Goal: Information Seeking & Learning: Check status

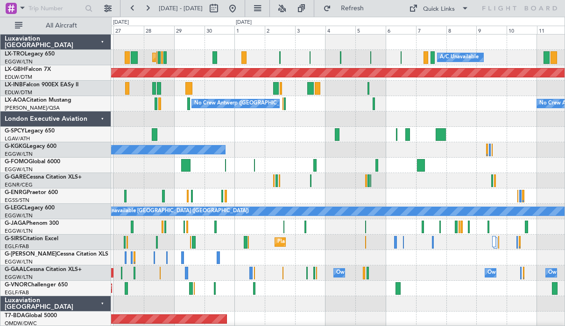
click at [289, 152] on div "A/C Unavailable [GEOGRAPHIC_DATA] (Ataturk)" at bounding box center [337, 149] width 453 height 15
click at [204, 130] on div at bounding box center [337, 134] width 453 height 15
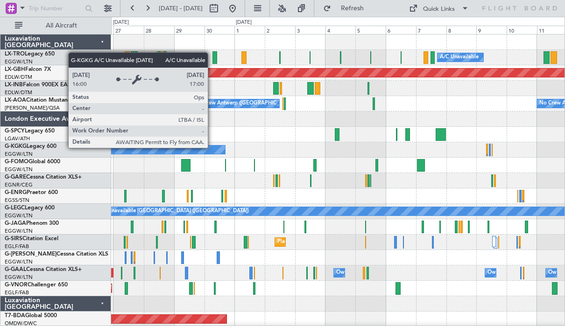
click at [225, 146] on div "A/C Unavailable [GEOGRAPHIC_DATA] (Ataturk)" at bounding box center [58, 150] width 333 height 8
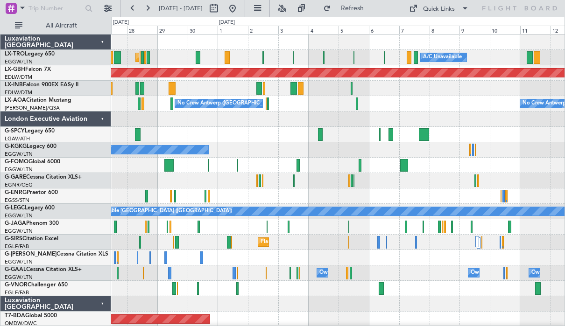
click at [293, 111] on div "No Crew Antwerp ([GEOGRAPHIC_DATA]) No Crew [GEOGRAPHIC_DATA] ([GEOGRAPHIC_DATA…" at bounding box center [337, 103] width 453 height 15
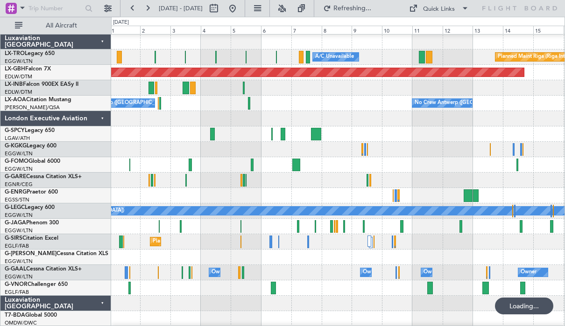
click at [429, 143] on div "A/C Unavailable [GEOGRAPHIC_DATA] (Ataturk)" at bounding box center [337, 149] width 453 height 15
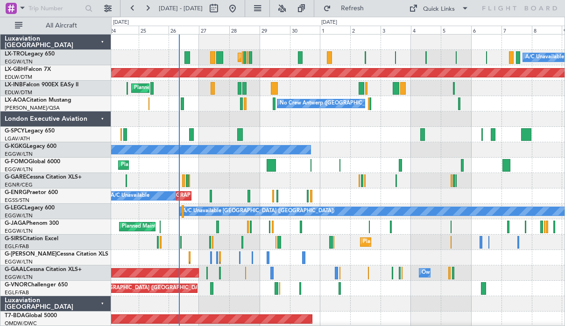
click at [407, 109] on div "No Crew Antwerp ([GEOGRAPHIC_DATA]) No Crew [GEOGRAPHIC_DATA] ([GEOGRAPHIC_DATA…" at bounding box center [337, 103] width 453 height 15
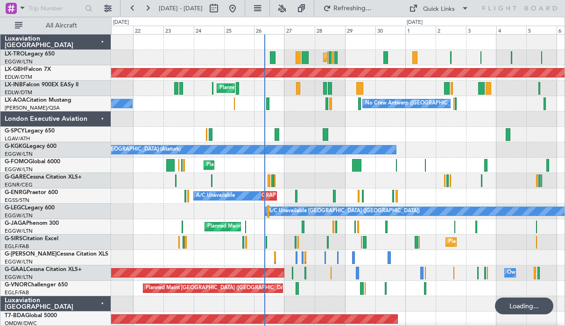
click at [342, 113] on div at bounding box center [337, 119] width 453 height 15
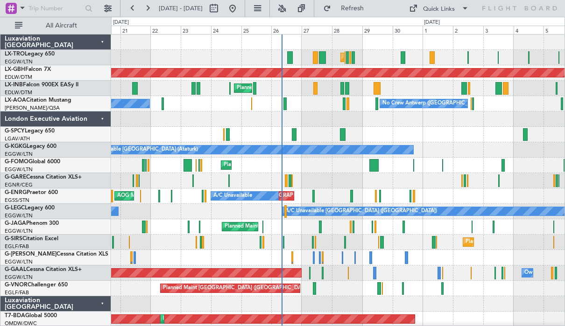
click at [84, 159] on div "Planned Maint [GEOGRAPHIC_DATA] ([GEOGRAPHIC_DATA]) A/C Unavailable Unplanned M…" at bounding box center [282, 171] width 565 height 309
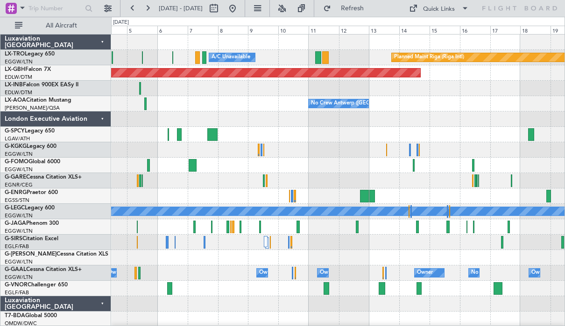
scroll to position [3, 0]
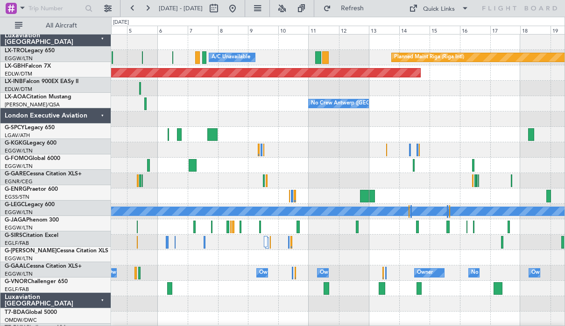
click at [42, 146] on div "A/C Unavailable Planned Maint [GEOGRAPHIC_DATA] (Riga Intl) Planned Maint Nurnb…" at bounding box center [282, 171] width 565 height 309
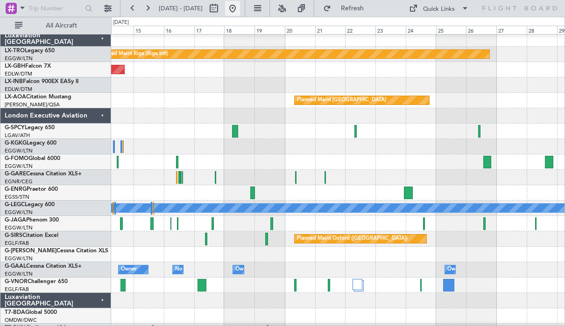
click at [240, 6] on button at bounding box center [232, 8] width 15 height 15
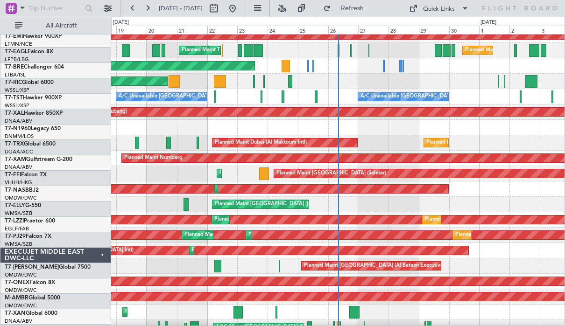
scroll to position [439, 0]
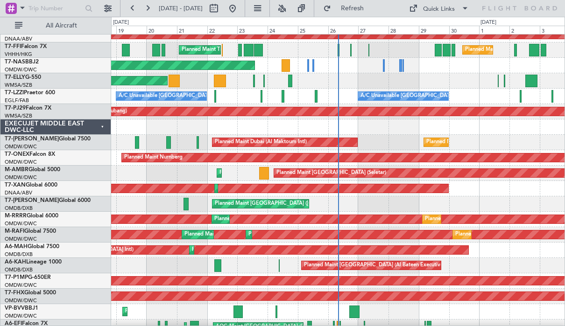
click at [100, 125] on div "EXECUJET MIDDLE EAST DWC-LLC" at bounding box center [55, 126] width 111 height 15
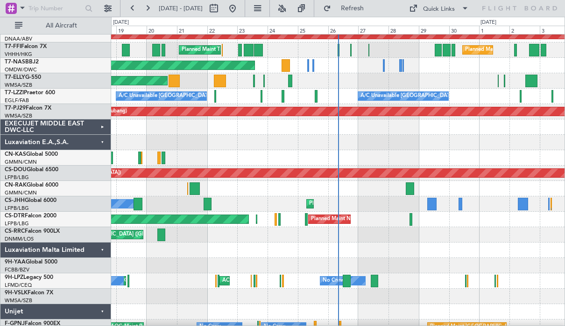
click at [105, 141] on div "Luxaviation E.A.,S.A." at bounding box center [55, 142] width 111 height 15
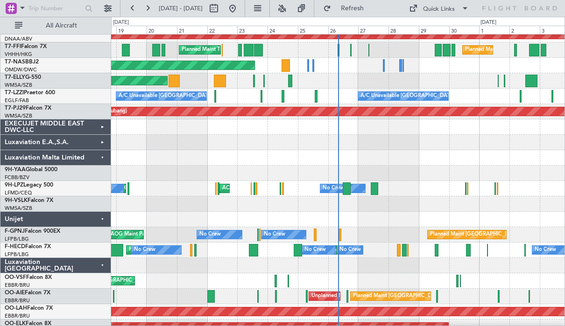
click at [104, 155] on div "Luxaviation Malta Limited" at bounding box center [55, 157] width 111 height 15
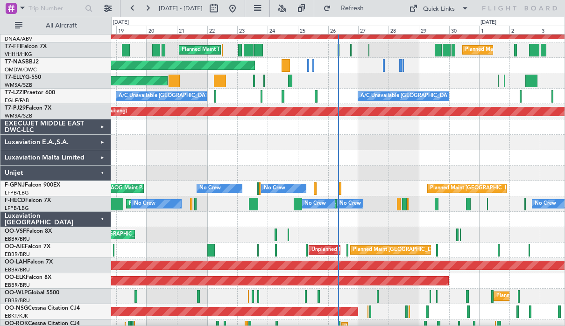
click at [100, 174] on div "Unijet" at bounding box center [55, 173] width 111 height 15
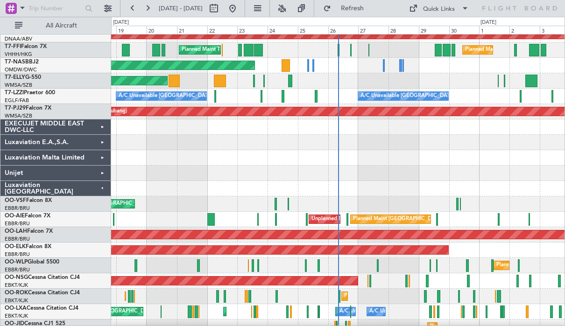
click at [102, 188] on div "Luxaviation [GEOGRAPHIC_DATA]" at bounding box center [55, 188] width 111 height 15
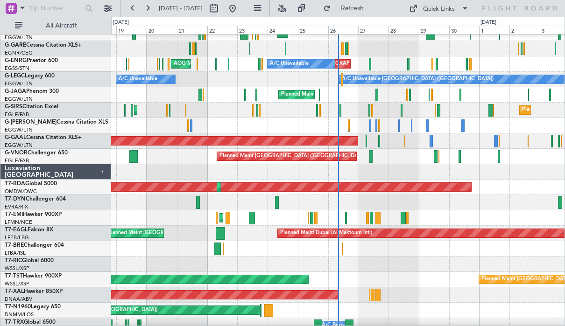
click at [100, 173] on div "Luxaviation [GEOGRAPHIC_DATA]" at bounding box center [55, 171] width 111 height 15
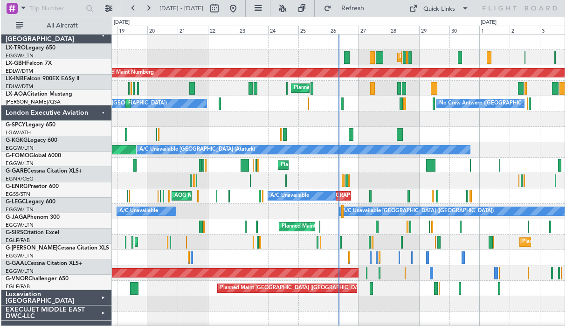
scroll to position [0, 0]
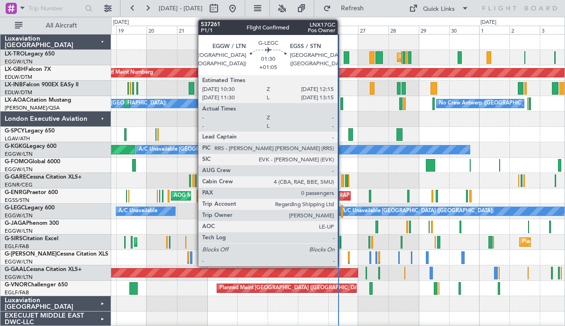
click at [342, 211] on div at bounding box center [342, 211] width 2 height 13
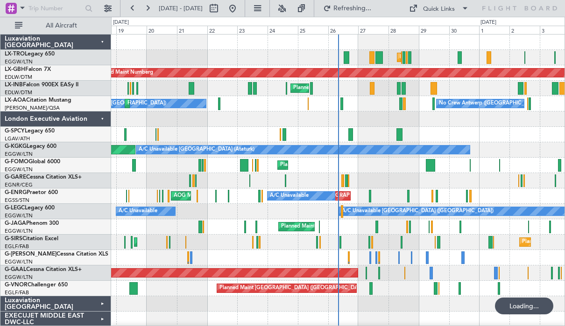
click at [274, 107] on div "No Crew Antwerp ([GEOGRAPHIC_DATA]) No [GEOGRAPHIC_DATA] ([GEOGRAPHIC_DATA]) [G…" at bounding box center [337, 103] width 453 height 15
